Goal: Task Accomplishment & Management: Manage account settings

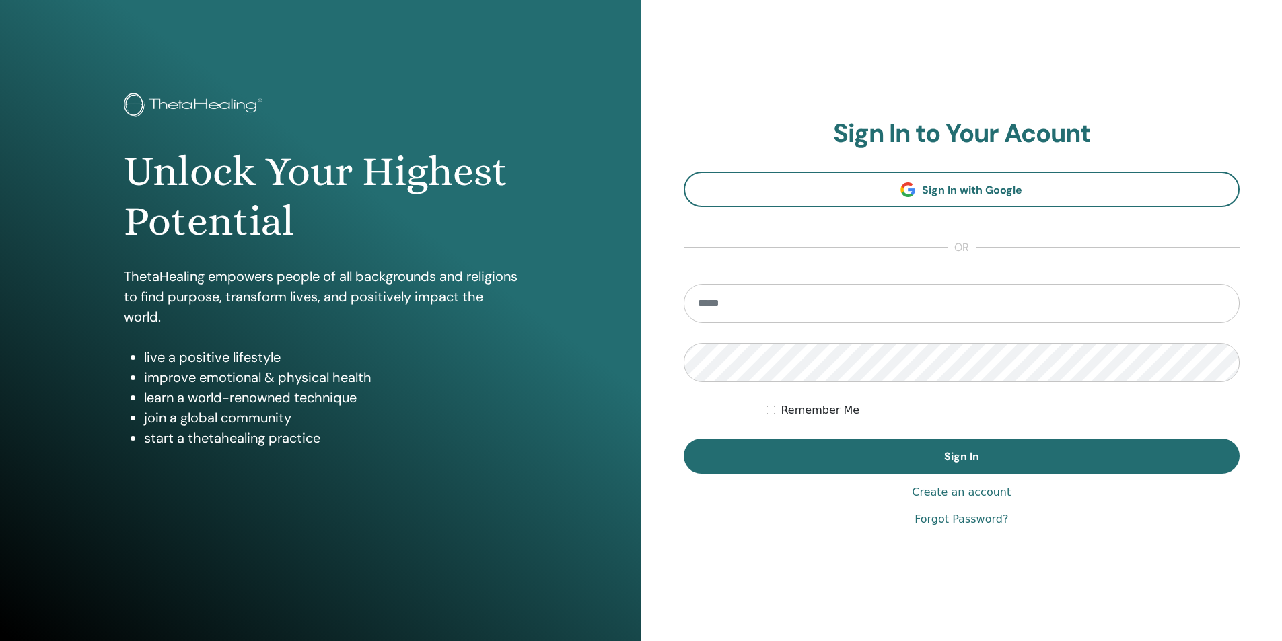
click at [867, 297] on input "email" at bounding box center [962, 303] width 557 height 39
type input "**********"
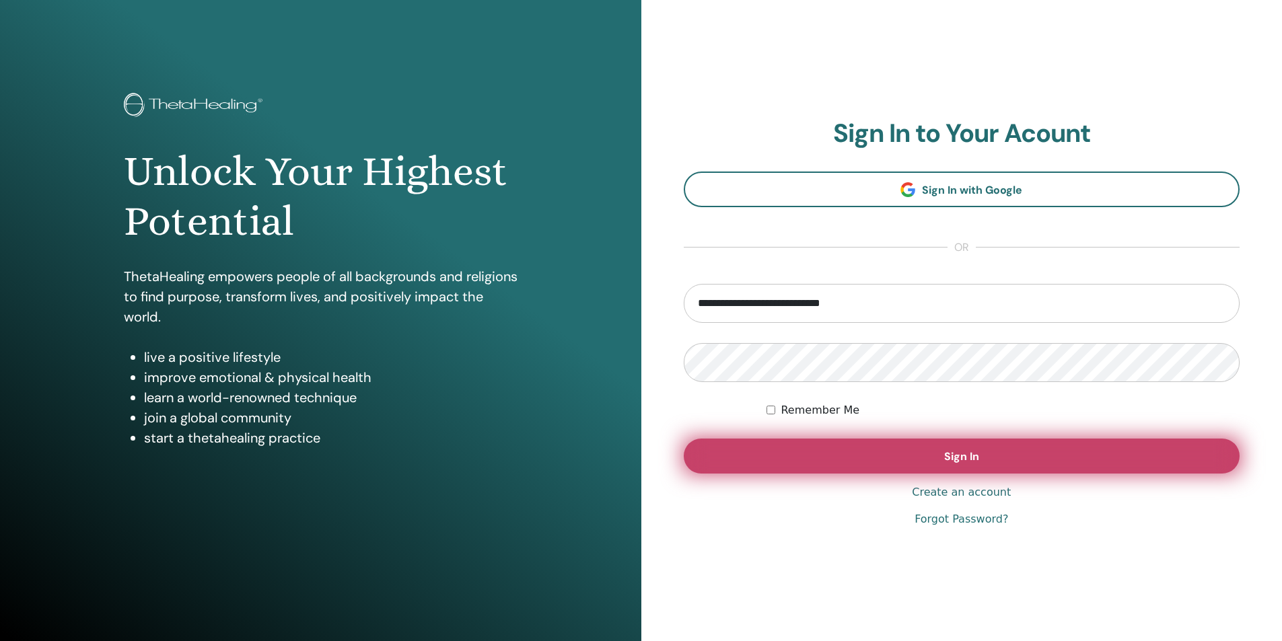
click at [978, 466] on button "Sign In" at bounding box center [962, 456] width 557 height 35
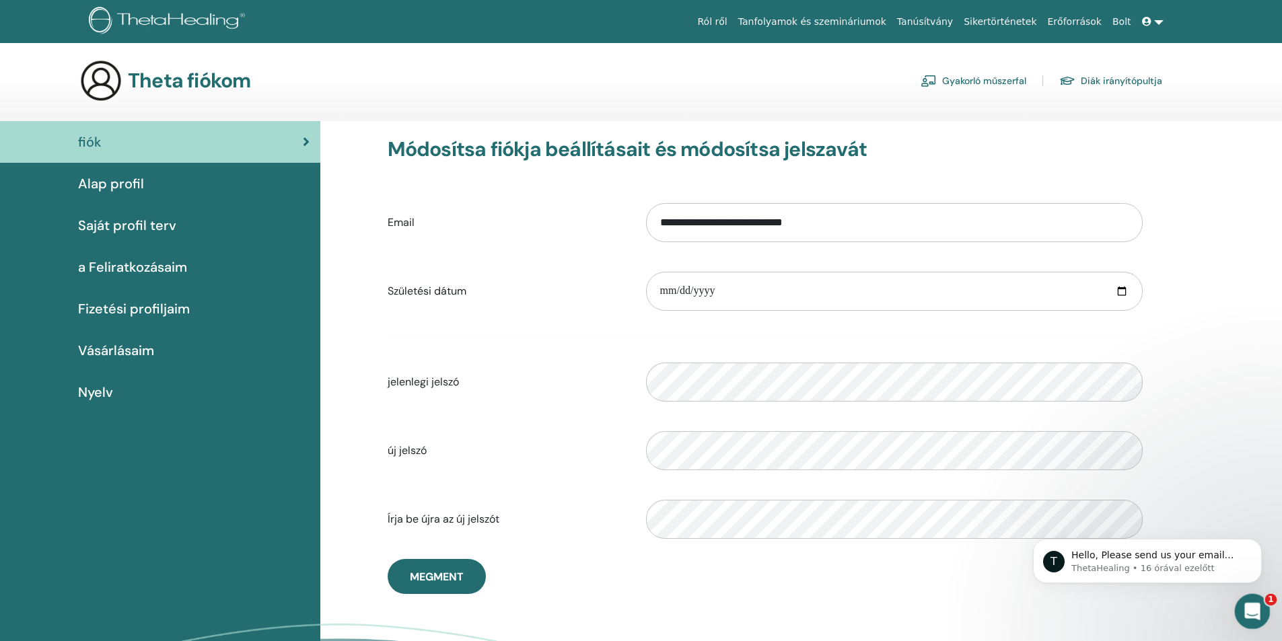
click at [1245, 608] on icon "Intercom üzenőfelület megnyitása" at bounding box center [1251, 610] width 22 height 22
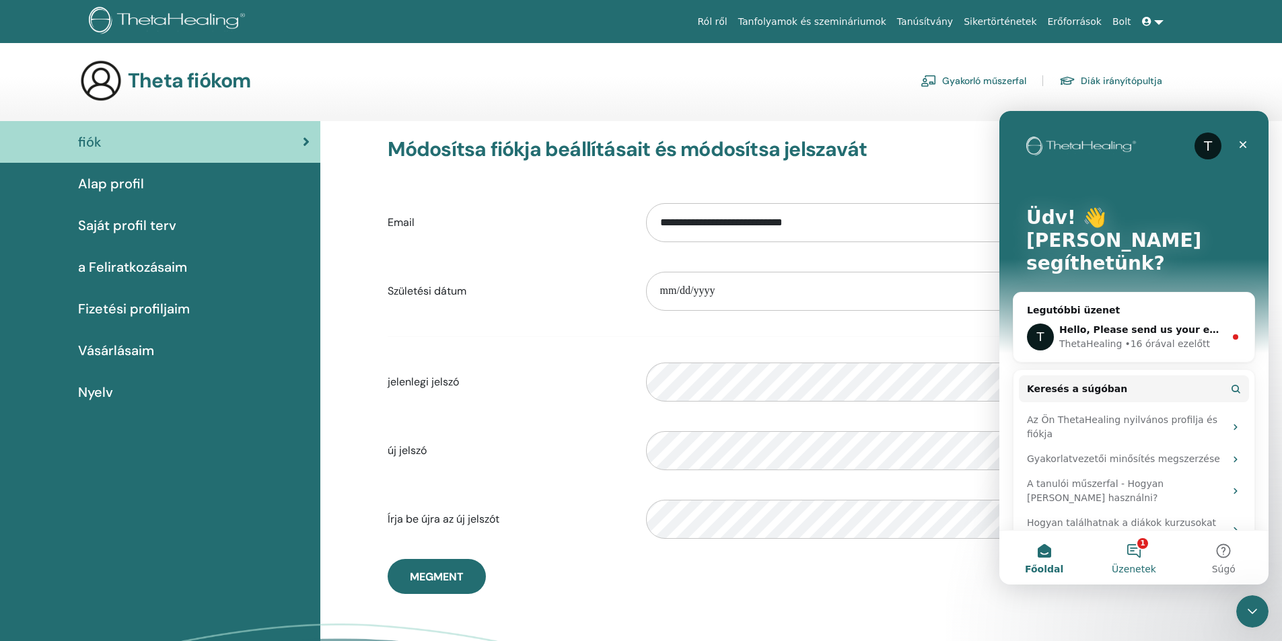
click at [1143, 548] on button "1 Üzenetek" at bounding box center [1133, 558] width 89 height 54
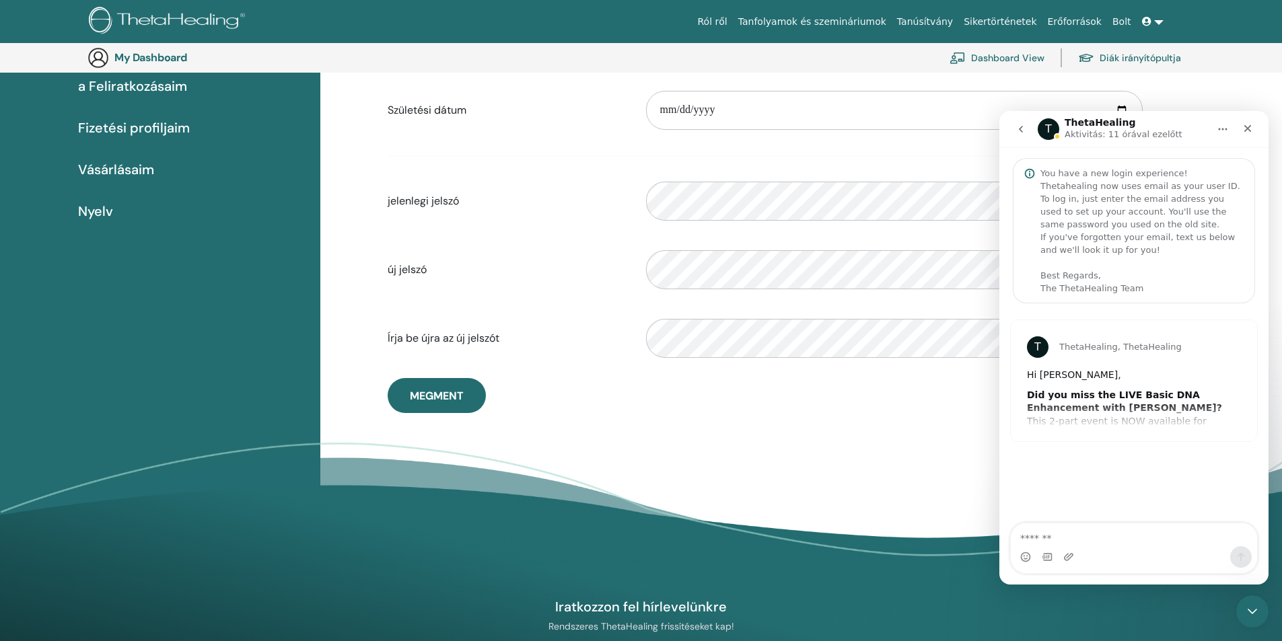
scroll to position [231, 0]
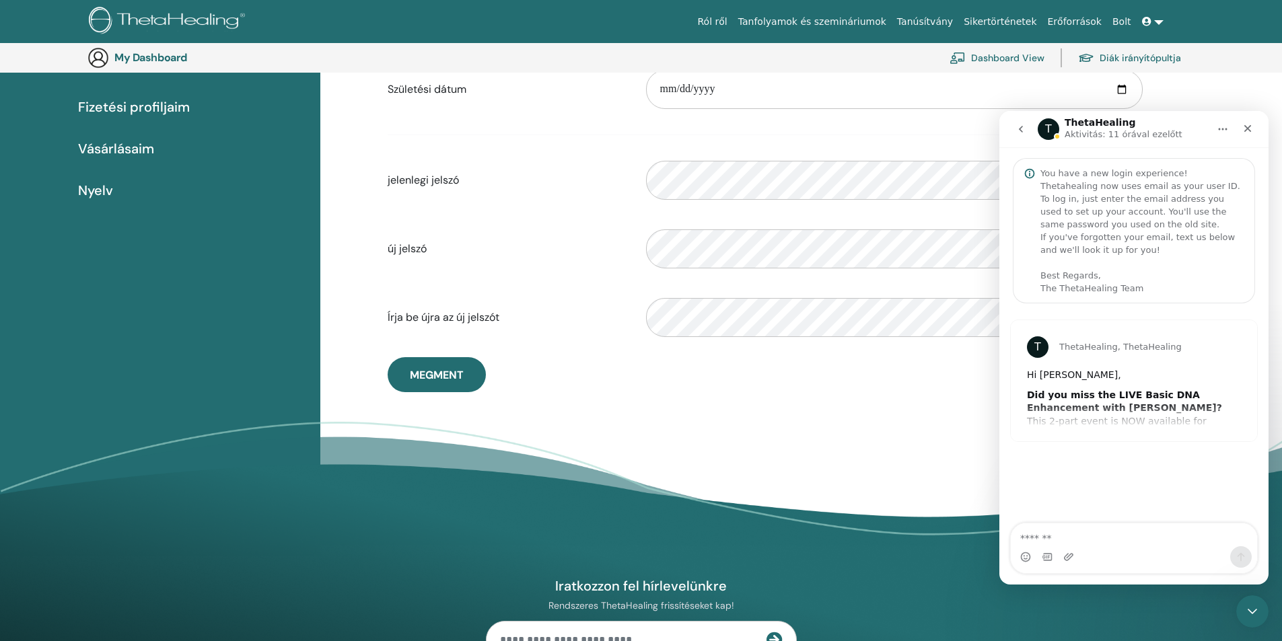
click at [1020, 129] on icon "go back" at bounding box center [1021, 129] width 4 height 7
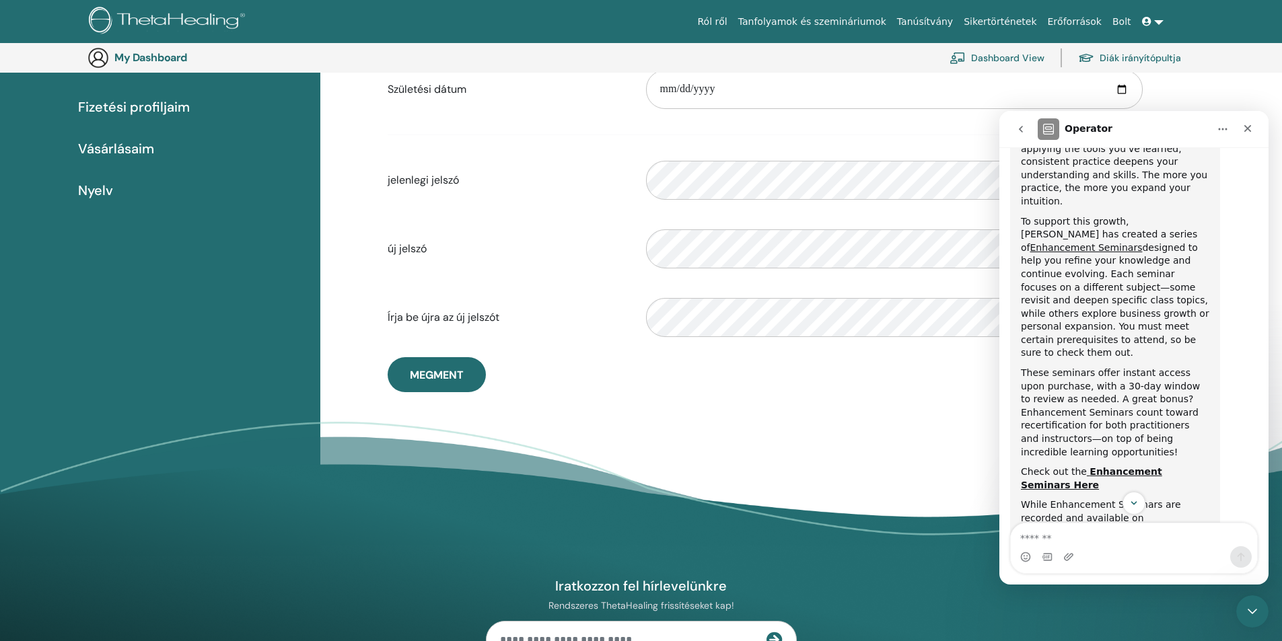
scroll to position [606, 0]
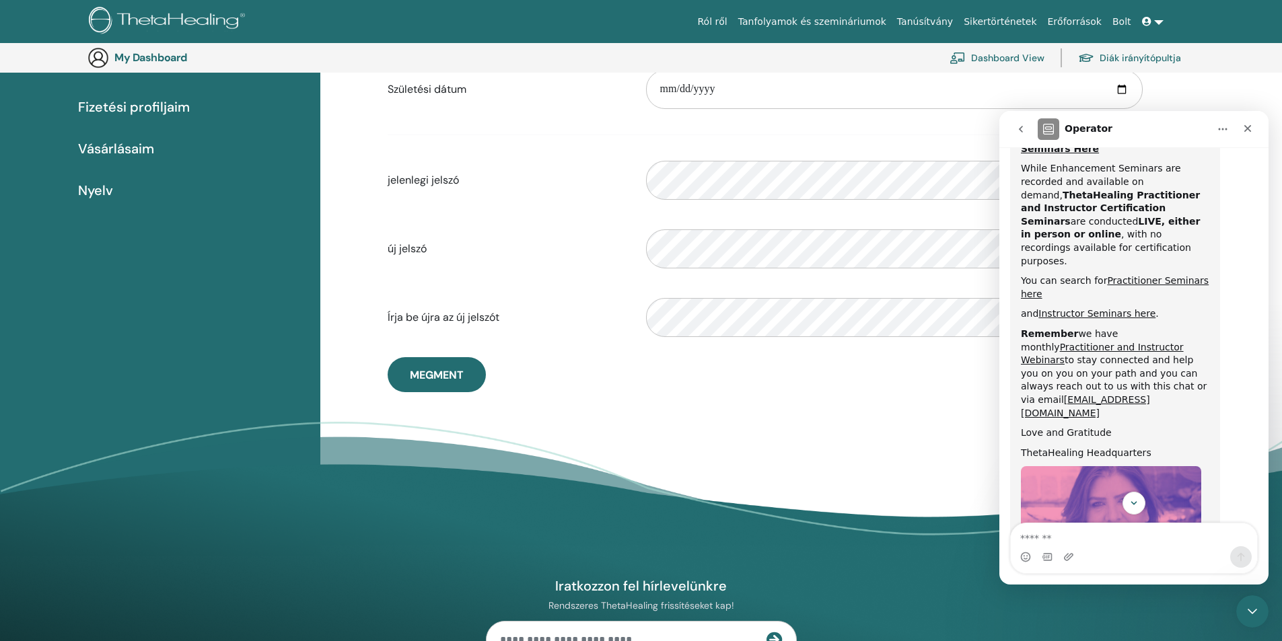
click at [178, 323] on div "fiók Alap profil Saját profil terv a Feliratkozásaim Fizetési profiljaim Vásárl…" at bounding box center [160, 237] width 320 height 637
click at [1244, 124] on icon "Bezárás" at bounding box center [1247, 128] width 11 height 11
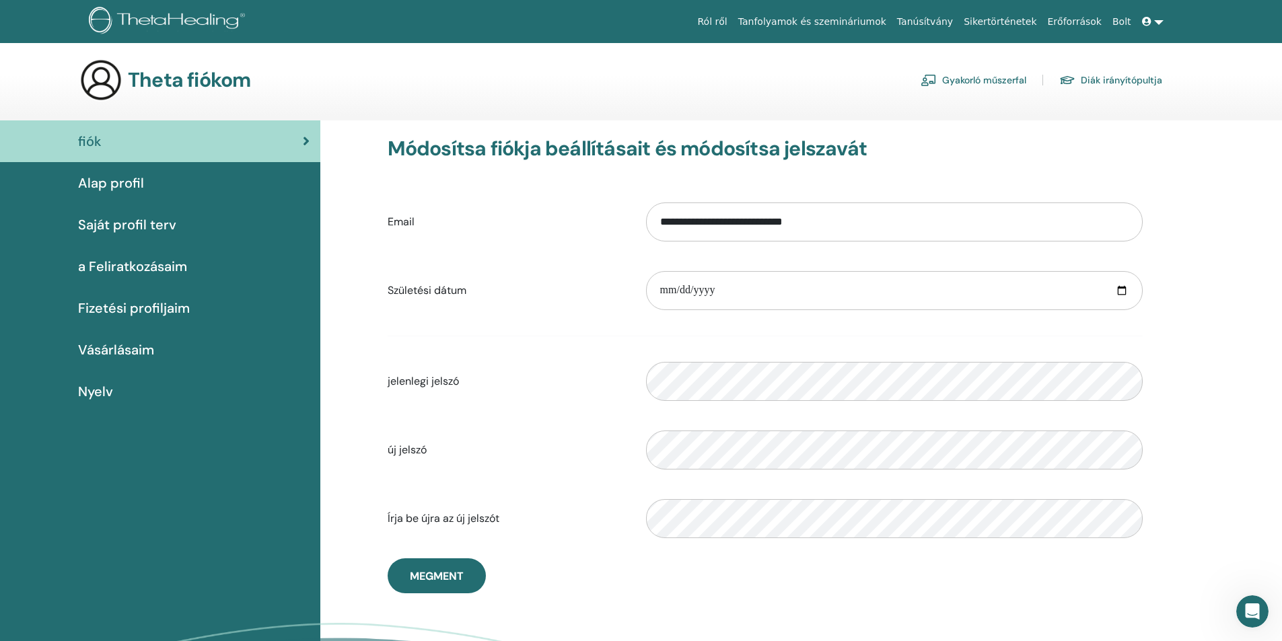
scroll to position [0, 0]
click at [116, 185] on span "Alap profil" at bounding box center [111, 184] width 66 height 20
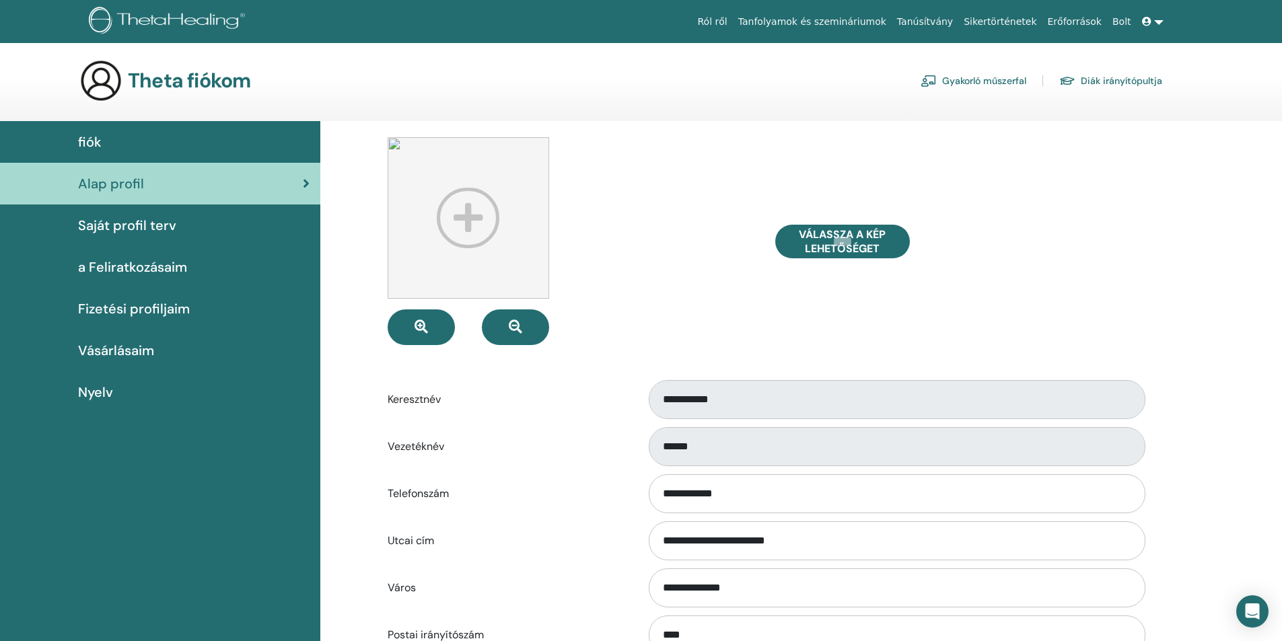
click at [843, 9] on link "Tanfolyamok és szemináriumok" at bounding box center [812, 21] width 159 height 25
click at [842, 15] on link "Tanfolyamok és szemináriumok" at bounding box center [812, 21] width 159 height 25
click at [958, 19] on link "Tanúsítvány" at bounding box center [925, 21] width 67 height 25
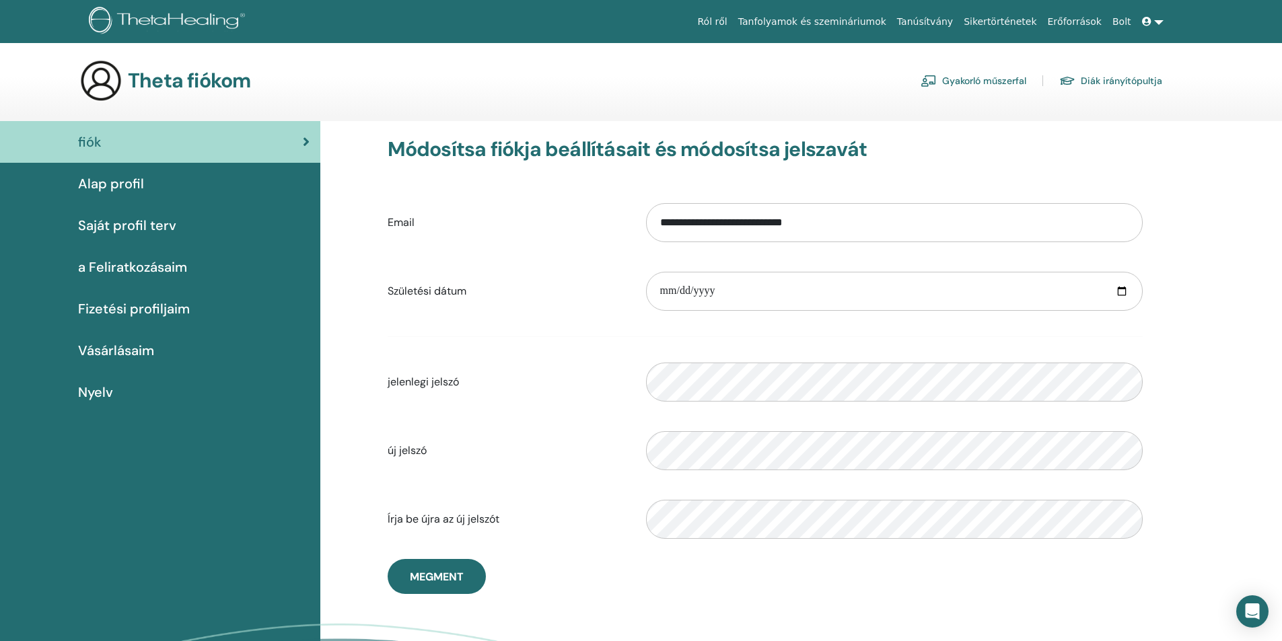
click at [119, 178] on span "Alap profil" at bounding box center [111, 184] width 66 height 20
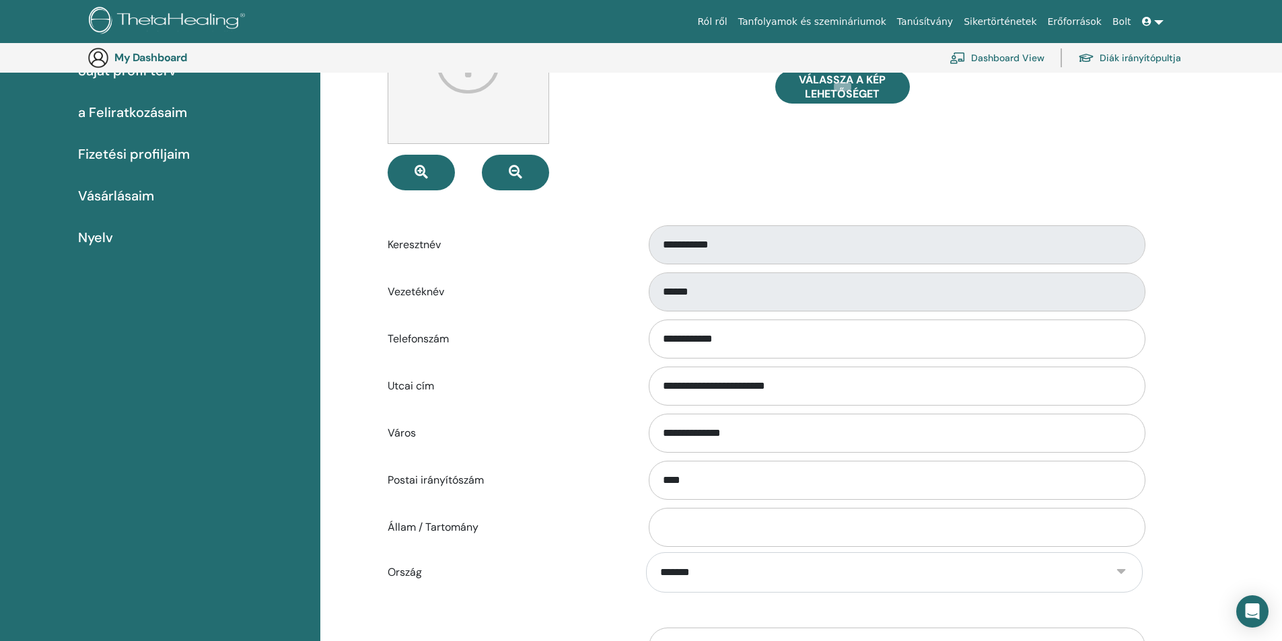
scroll to position [164, 0]
